Goal: Task Accomplishment & Management: Manage account settings

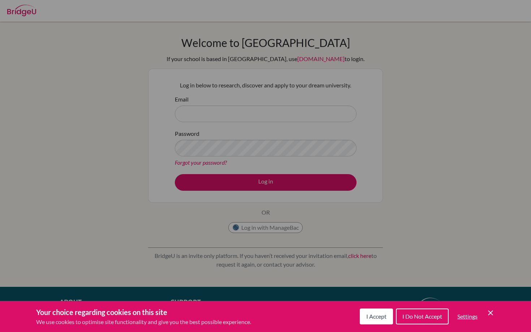
click at [488, 311] on icon "Cookie Control Close Icon" at bounding box center [490, 313] width 9 height 9
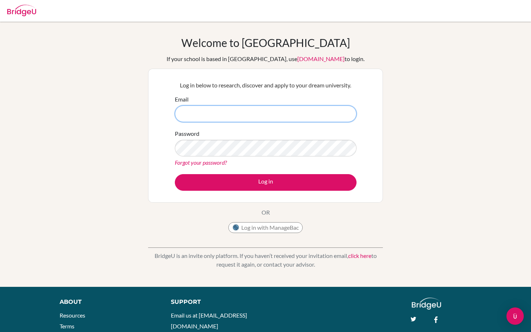
click at [278, 117] on input "Email" at bounding box center [266, 113] width 182 height 17
type input "[EMAIL_ADDRESS][DOMAIN_NAME]"
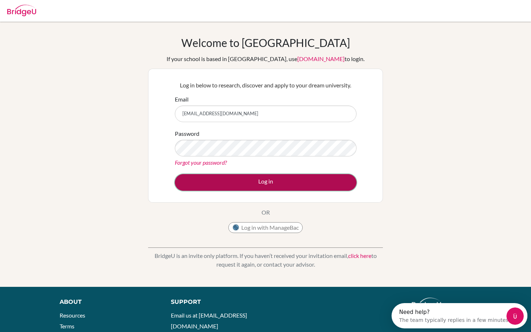
click at [256, 189] on button "Log in" at bounding box center [266, 182] width 182 height 17
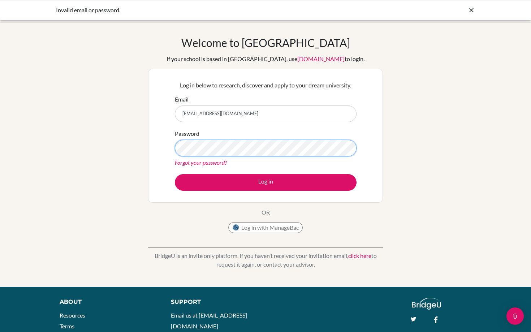
click at [175, 174] on button "Log in" at bounding box center [266, 182] width 182 height 17
